Goal: Information Seeking & Learning: Learn about a topic

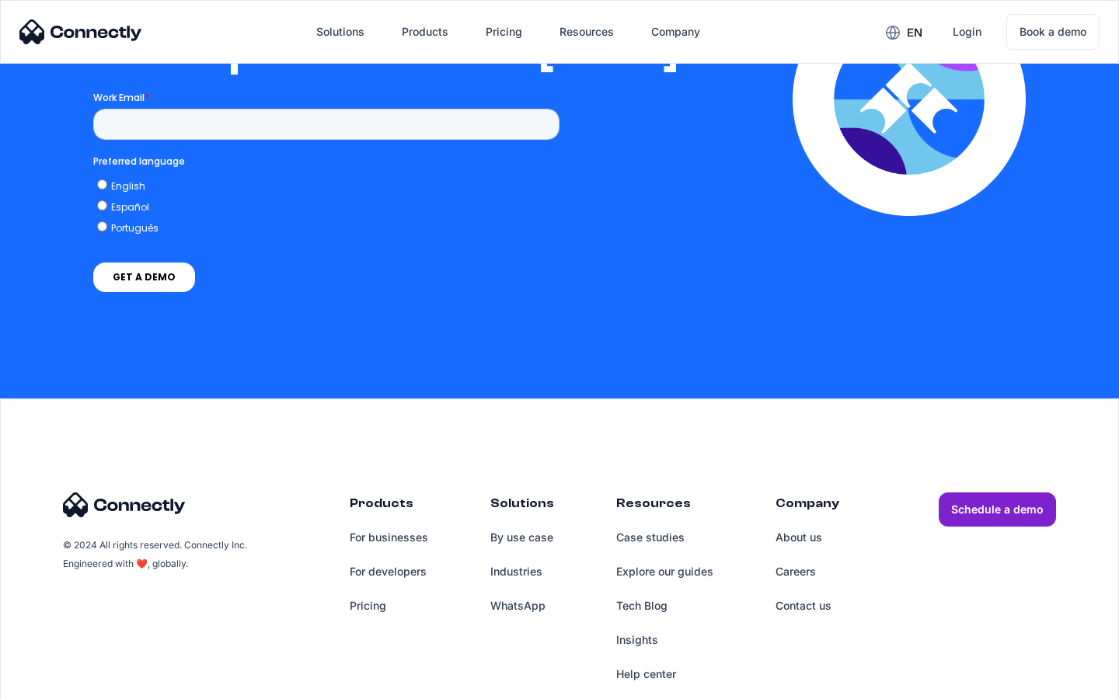
scroll to position [3161, 0]
